Goal: Transaction & Acquisition: Purchase product/service

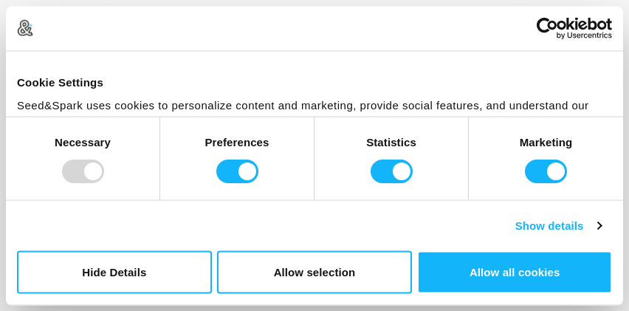
scroll to position [1, 0]
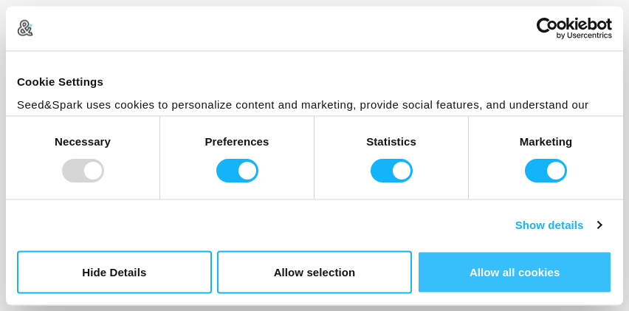
click at [455, 279] on button "Allow all cookies" at bounding box center [514, 271] width 195 height 43
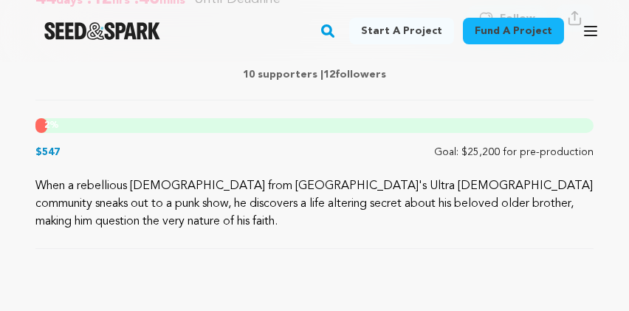
scroll to position [688, 0]
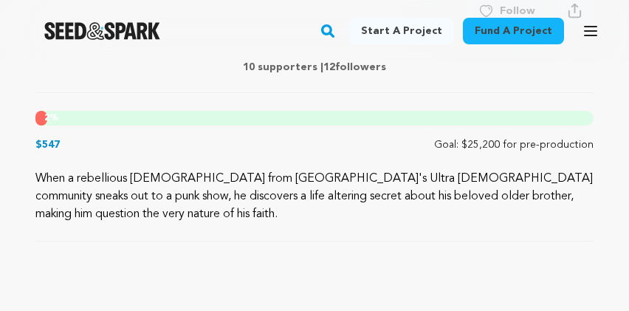
click at [46, 117] on span "2" at bounding box center [46, 118] width 5 height 9
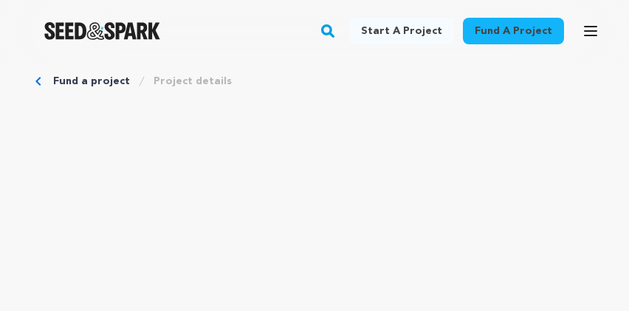
scroll to position [0, 0]
